Goal: Task Accomplishment & Management: Complete application form

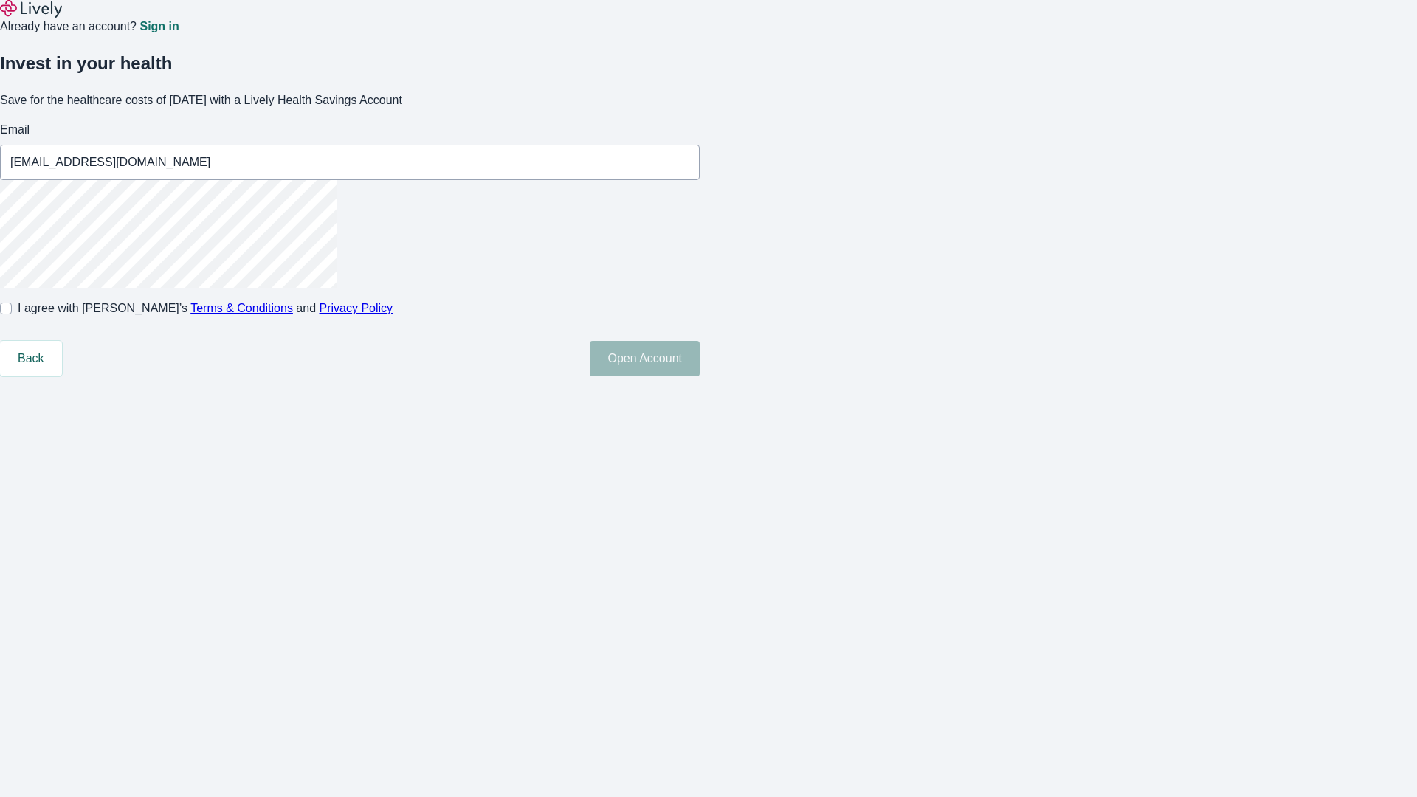
click at [12, 314] on input "I agree with Lively’s Terms & Conditions and Privacy Policy" at bounding box center [6, 309] width 12 height 12
checkbox input "true"
click at [700, 376] on button "Open Account" at bounding box center [645, 358] width 110 height 35
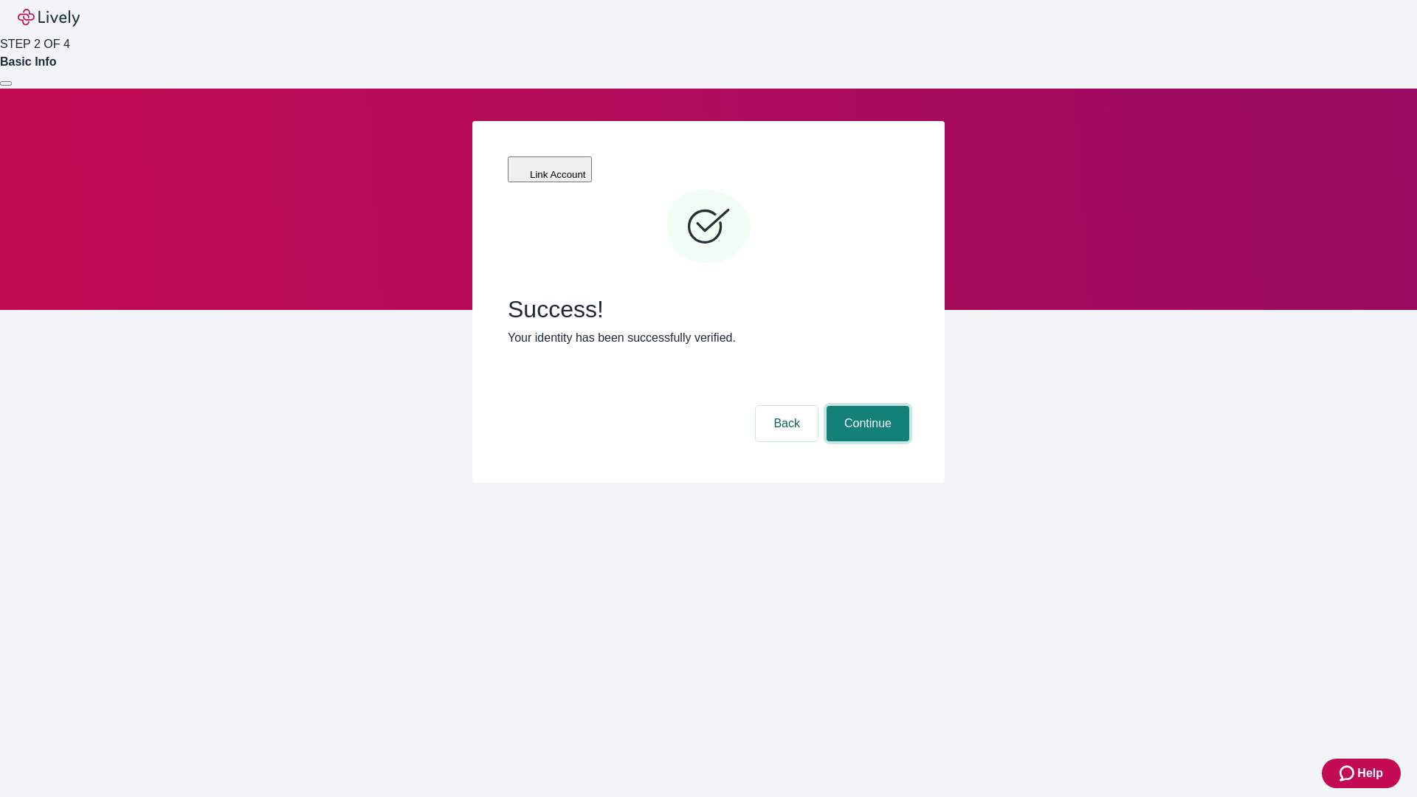
click at [866, 406] on button "Continue" at bounding box center [868, 423] width 83 height 35
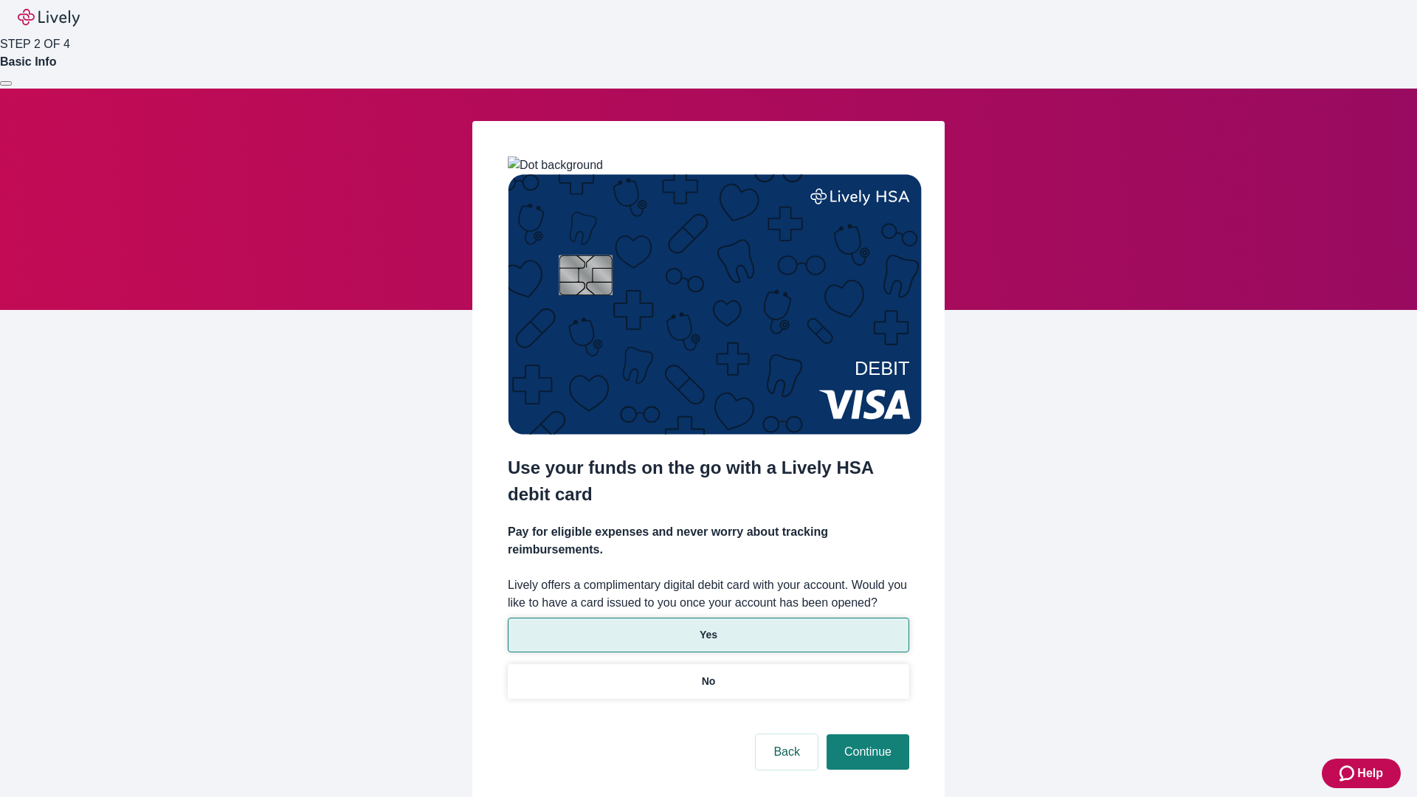
click at [708, 627] on p "Yes" at bounding box center [709, 634] width 18 height 15
click at [866, 734] on button "Continue" at bounding box center [868, 751] width 83 height 35
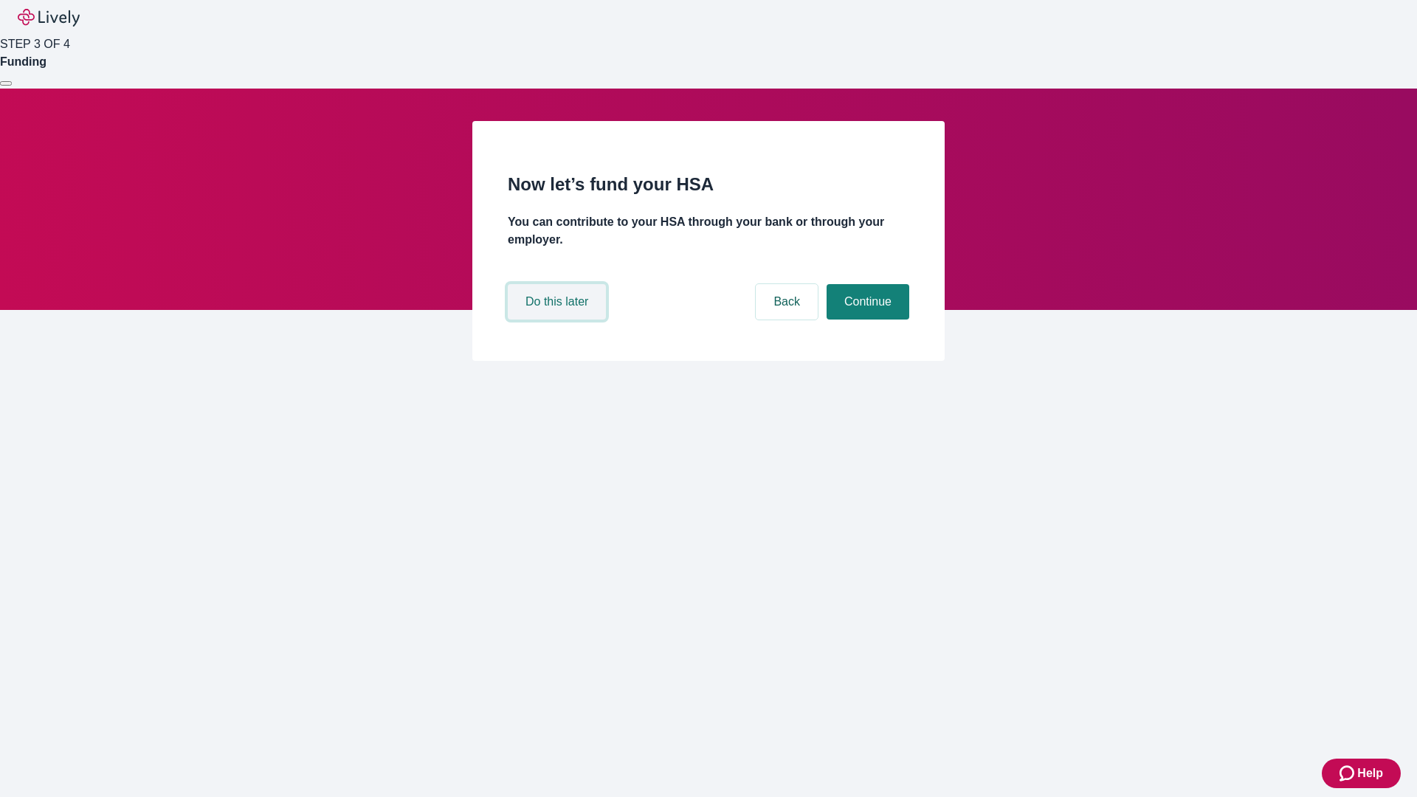
click at [559, 320] on button "Do this later" at bounding box center [557, 301] width 98 height 35
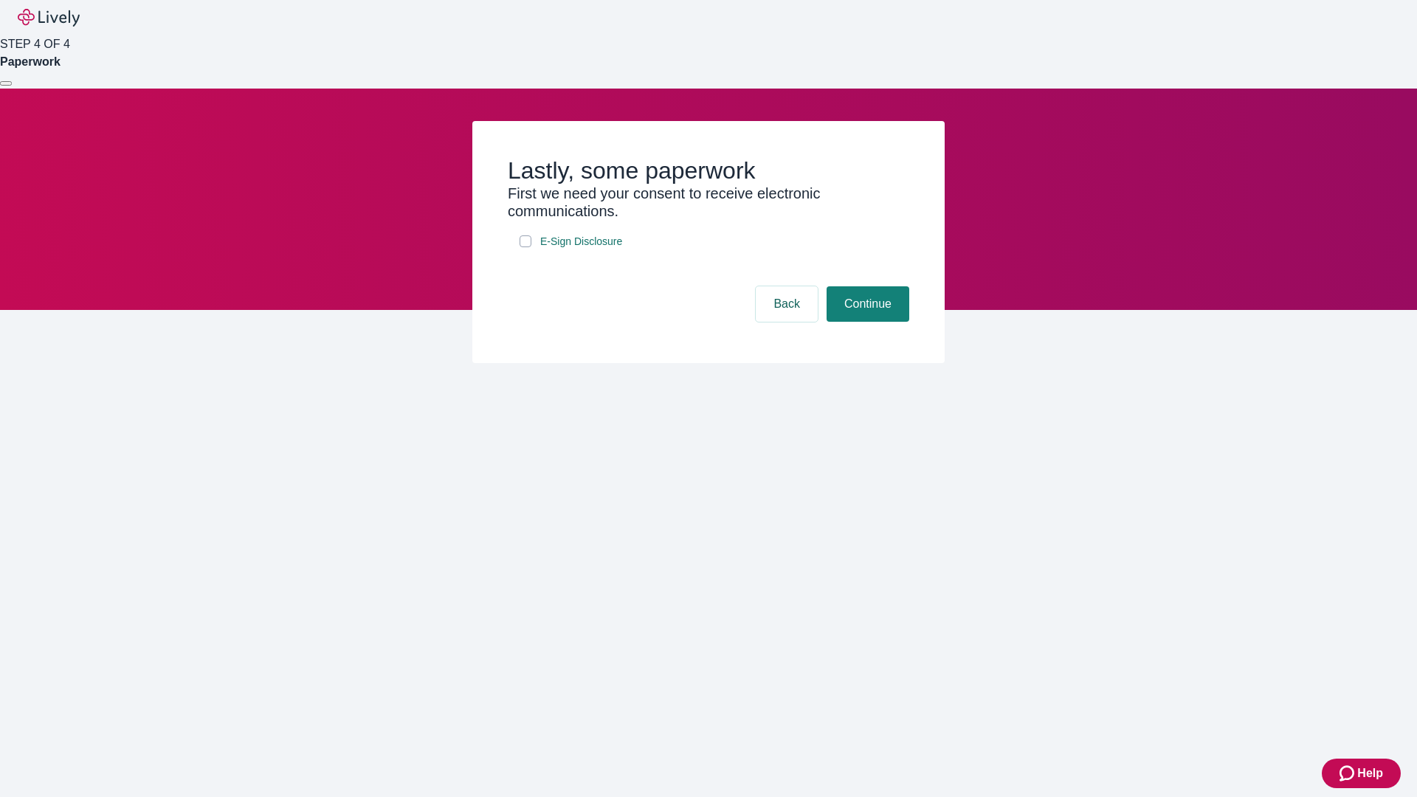
click at [526, 247] on input "E-Sign Disclosure" at bounding box center [526, 241] width 12 height 12
checkbox input "true"
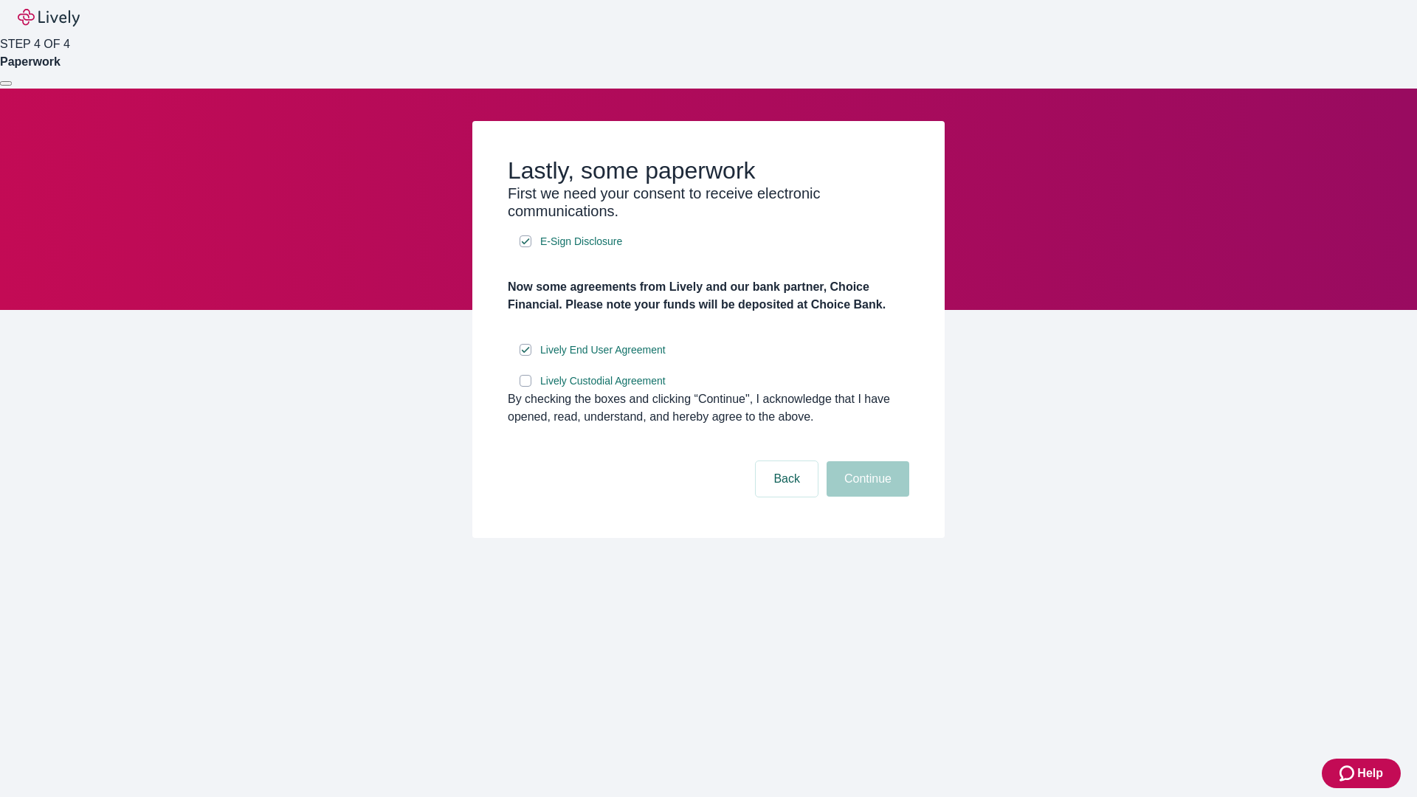
click at [526, 387] on input "Lively Custodial Agreement" at bounding box center [526, 381] width 12 height 12
checkbox input "true"
click at [866, 497] on button "Continue" at bounding box center [868, 478] width 83 height 35
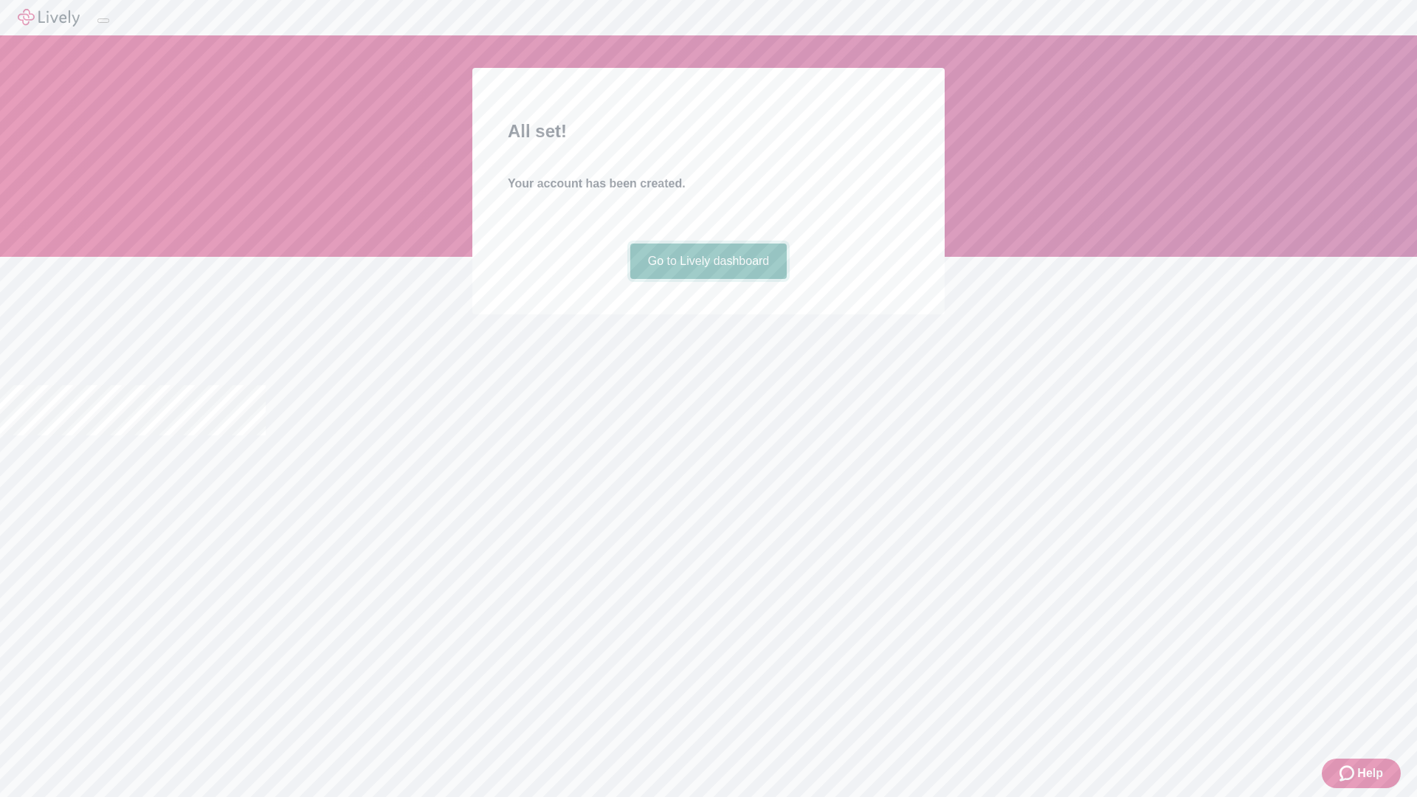
click at [708, 279] on link "Go to Lively dashboard" at bounding box center [708, 261] width 157 height 35
